Goal: Task Accomplishment & Management: Manage account settings

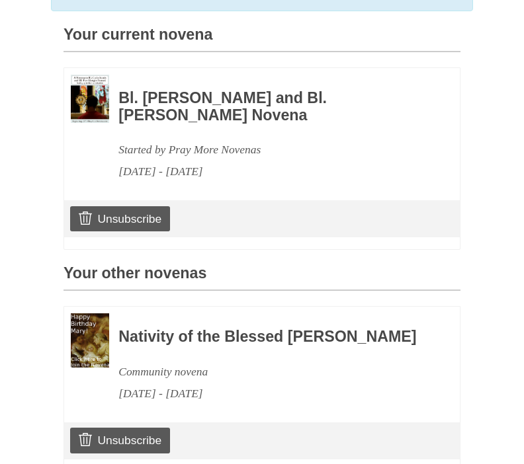
scroll to position [329, 0]
click at [147, 215] on link "Unsubscribe" at bounding box center [120, 219] width 100 height 25
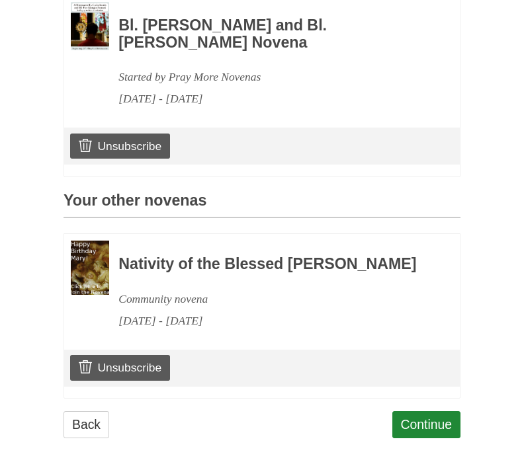
scroll to position [423, 0]
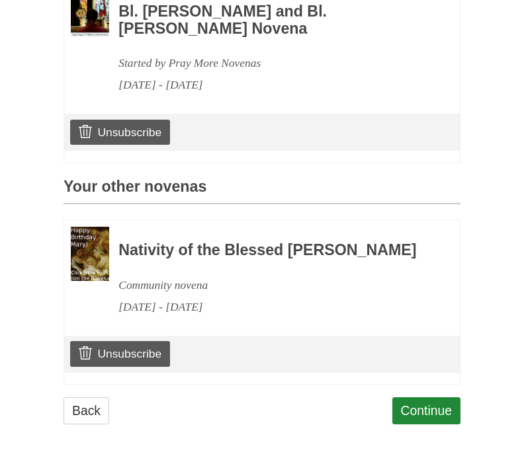
click at [136, 355] on link "Unsubscribe" at bounding box center [120, 354] width 100 height 25
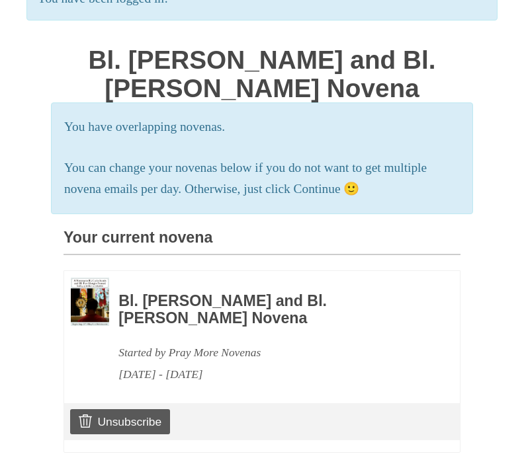
scroll to position [126, 0]
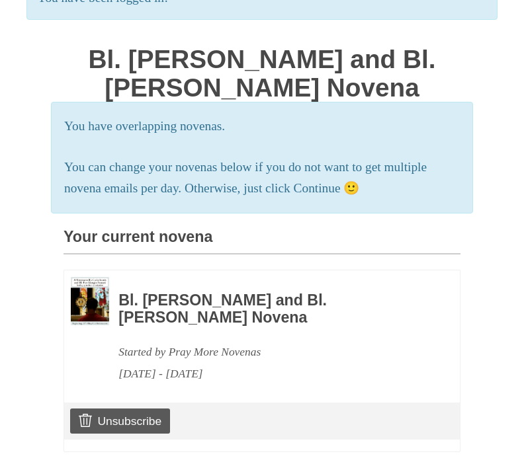
click at [152, 230] on h3 "Your current novena" at bounding box center [261, 243] width 397 height 26
click at [95, 303] on img at bounding box center [90, 302] width 38 height 48
click at [99, 290] on img at bounding box center [90, 302] width 38 height 48
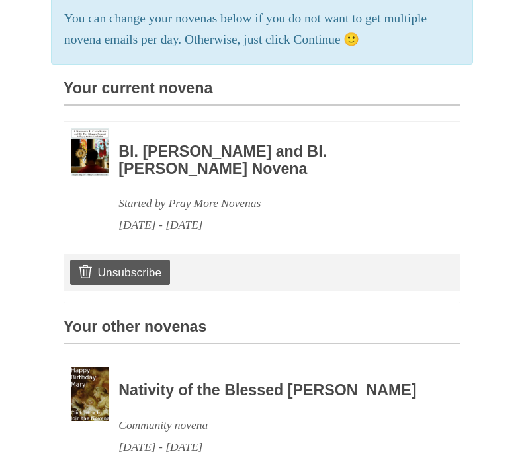
scroll to position [284, 0]
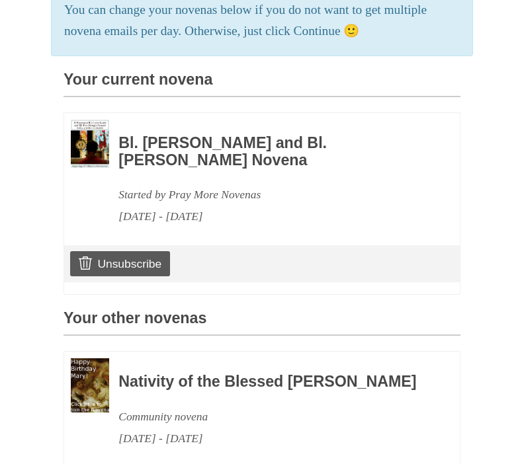
click at [177, 314] on h3 "Your other novenas" at bounding box center [261, 324] width 397 height 26
click at [99, 378] on img at bounding box center [90, 386] width 38 height 54
click at [196, 374] on h3 "Nativity of the Blessed [PERSON_NAME]" at bounding box center [271, 382] width 306 height 17
click at [130, 374] on h3 "Nativity of the Blessed [PERSON_NAME]" at bounding box center [271, 382] width 306 height 17
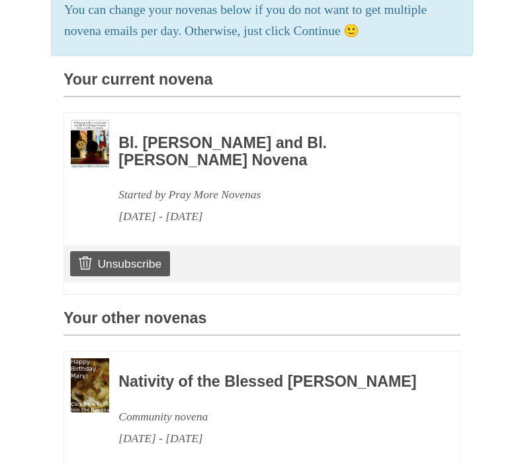
click at [87, 364] on img at bounding box center [90, 385] width 38 height 54
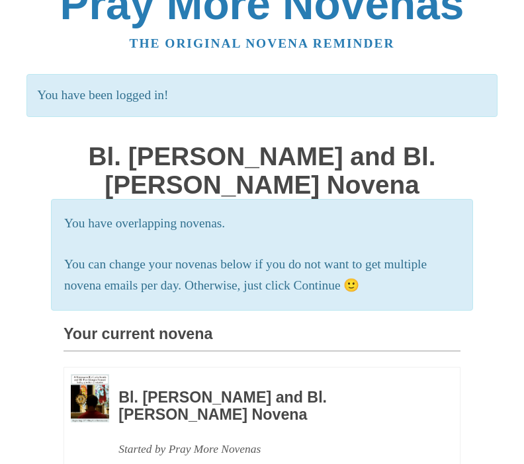
scroll to position [0, 0]
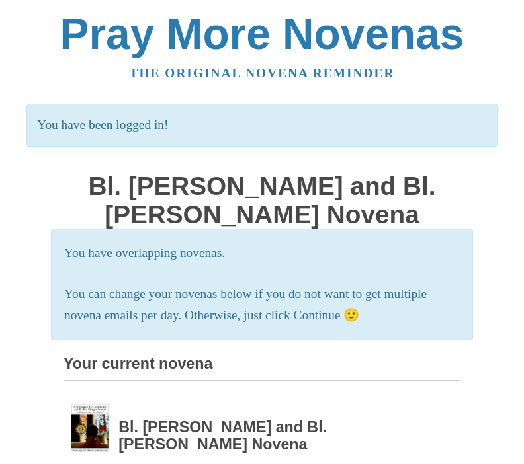
click at [74, 126] on p "You have been logged in!" at bounding box center [261, 125] width 470 height 43
click at [198, 120] on p "You have been logged in!" at bounding box center [261, 125] width 470 height 43
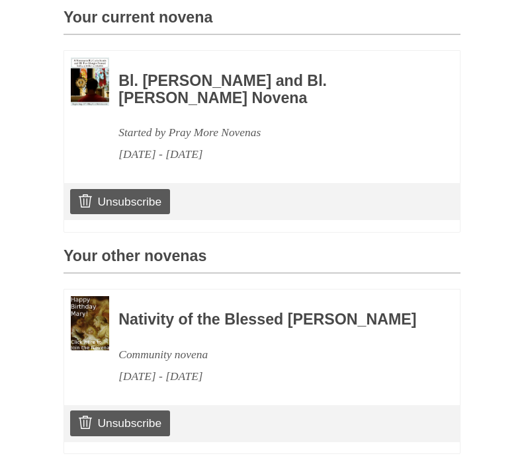
scroll to position [350, 0]
